Goal: Find specific page/section: Find specific page/section

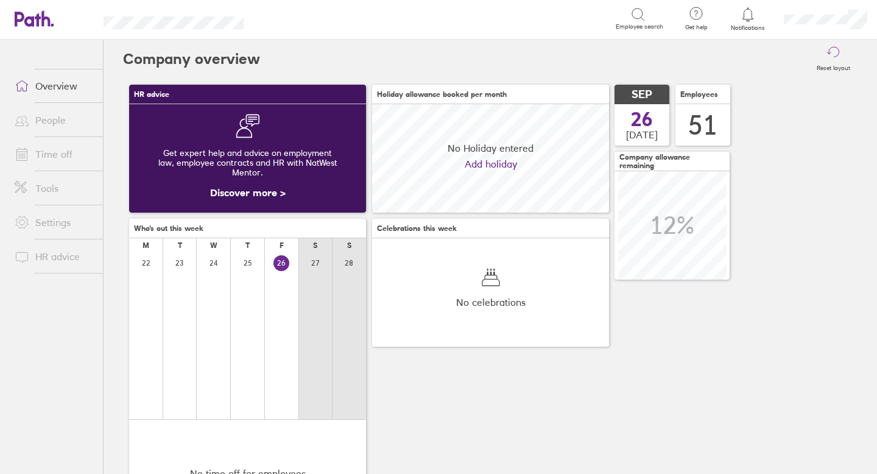
scroll to position [108, 237]
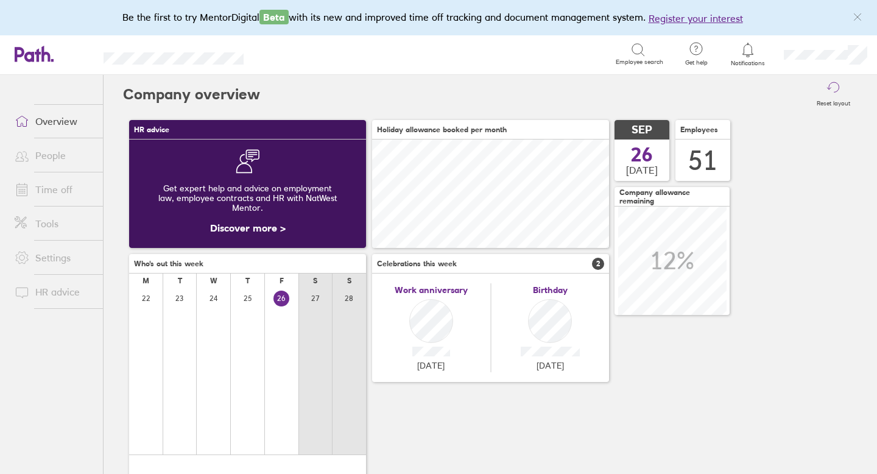
click at [55, 153] on link "People" at bounding box center [54, 155] width 98 height 24
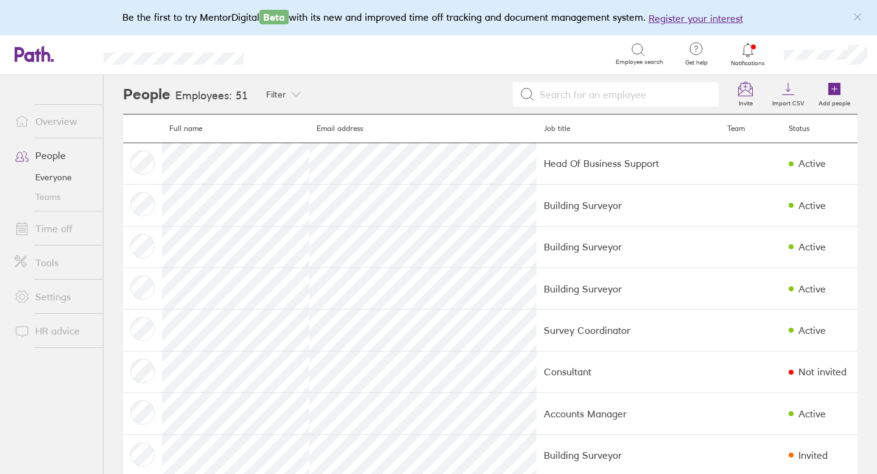
click at [57, 231] on link "Time off" at bounding box center [54, 228] width 98 height 24
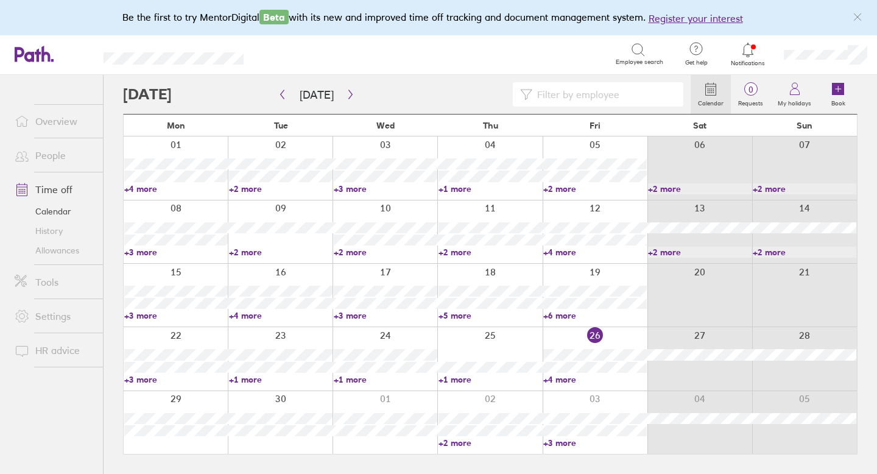
click at [52, 254] on link "Allowances" at bounding box center [54, 250] width 98 height 19
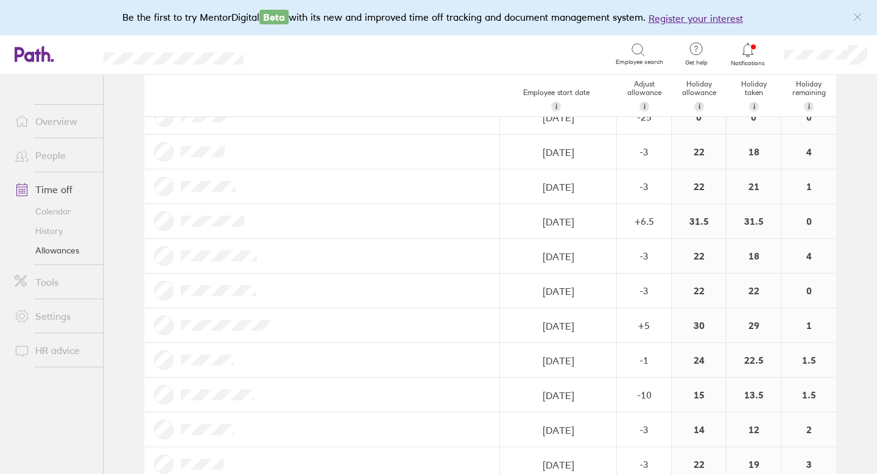
scroll to position [1057, 0]
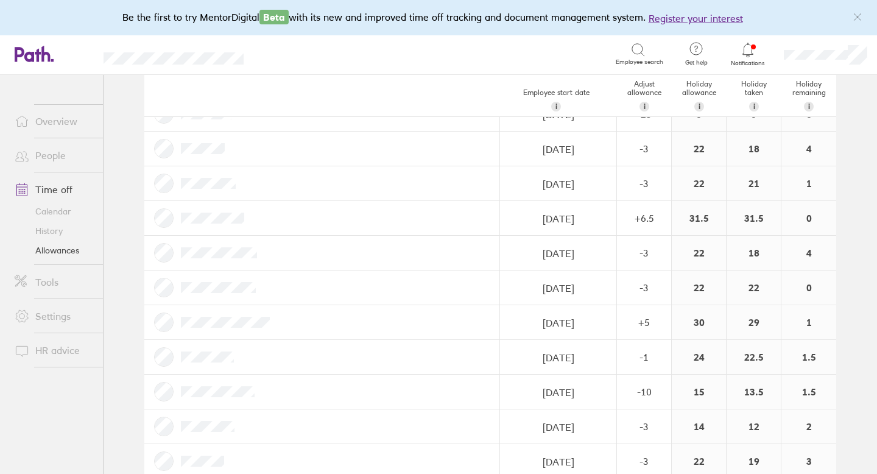
click at [63, 153] on link "People" at bounding box center [54, 155] width 98 height 24
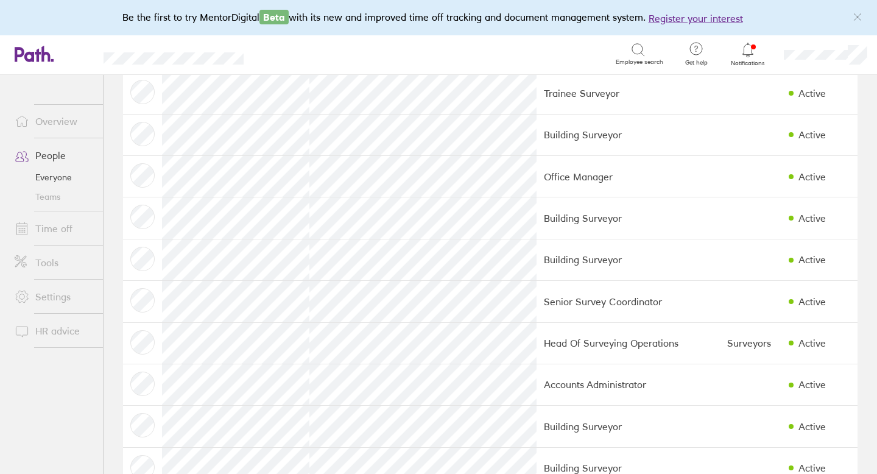
scroll to position [1275, 0]
